Goal: Find specific page/section: Find specific page/section

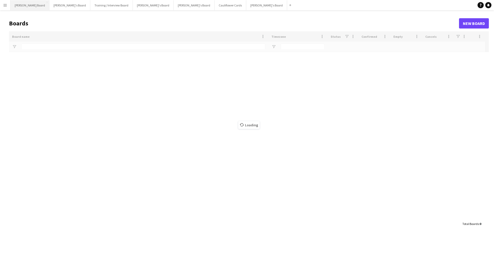
click at [22, 4] on button "[PERSON_NAME] Board Close" at bounding box center [30, 5] width 39 height 10
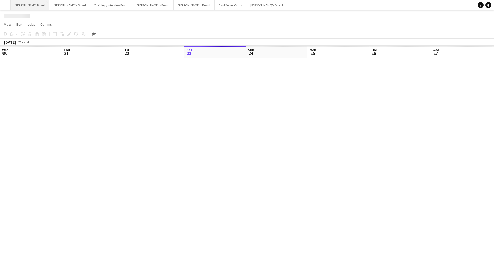
scroll to position [0, 123]
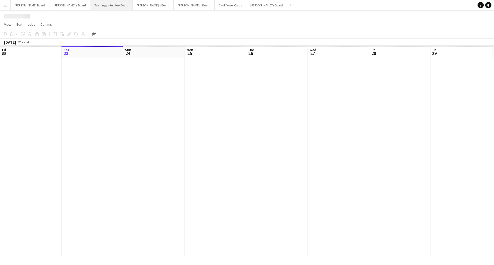
click at [90, 7] on button "Training / Interview Board Close" at bounding box center [111, 5] width 42 height 10
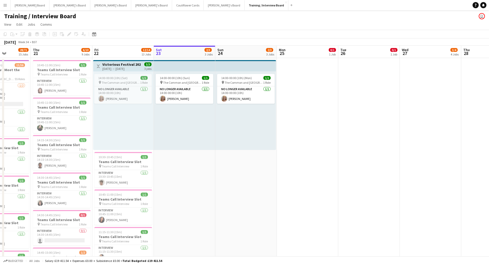
scroll to position [0, 156]
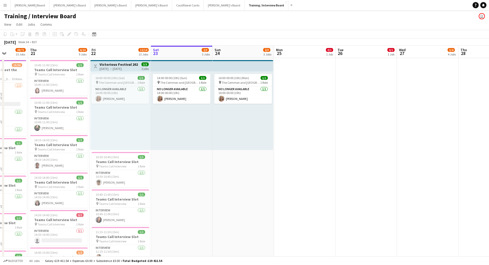
drag, startPoint x: 199, startPoint y: 129, endPoint x: 288, endPoint y: 111, distance: 91.2
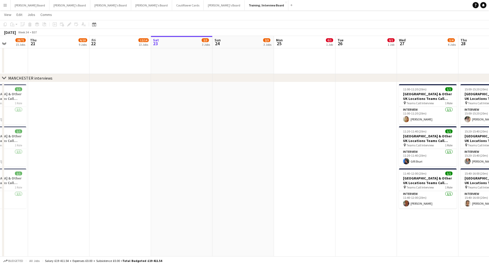
scroll to position [707, 0]
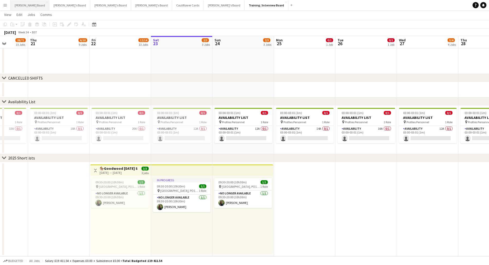
click at [24, 3] on button "[PERSON_NAME] Board Close" at bounding box center [30, 5] width 39 height 10
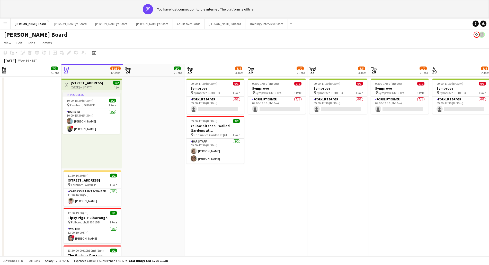
scroll to position [32, 0]
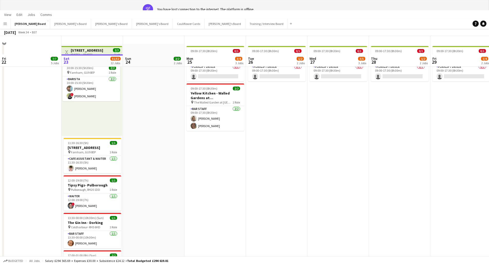
drag, startPoint x: 99, startPoint y: 53, endPoint x: 114, endPoint y: 76, distance: 27.3
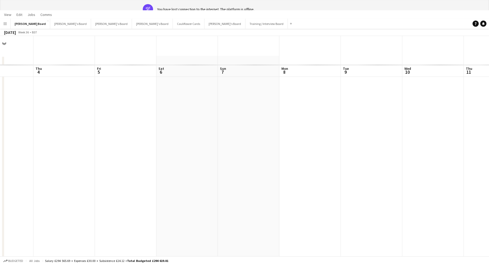
scroll to position [0, 0]
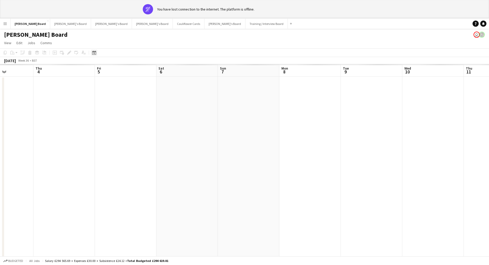
click at [95, 55] on div "Date picker" at bounding box center [94, 53] width 6 height 6
click at [133, 111] on span "24" at bounding box center [136, 111] width 6 height 6
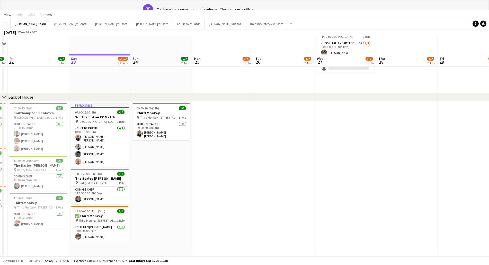
scroll to position [386, 0]
